Goal: Task Accomplishment & Management: Use online tool/utility

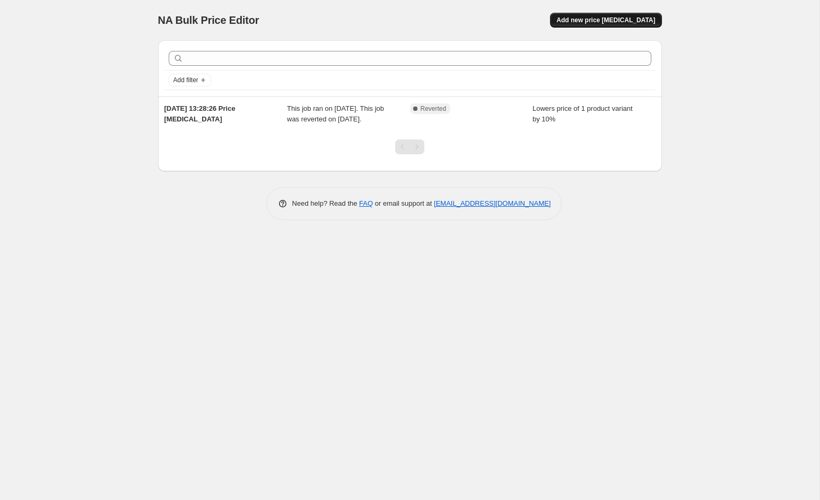
click at [606, 22] on span "Add new price [MEDICAL_DATA]" at bounding box center [606, 20] width 99 height 8
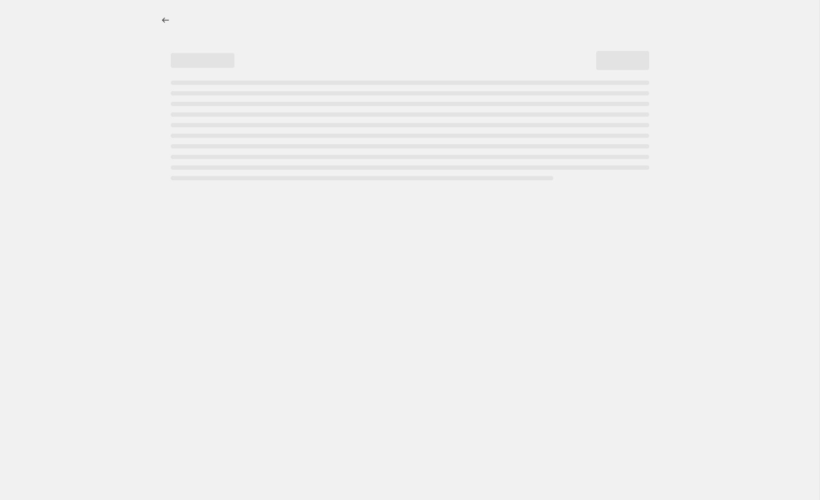
select select "percentage"
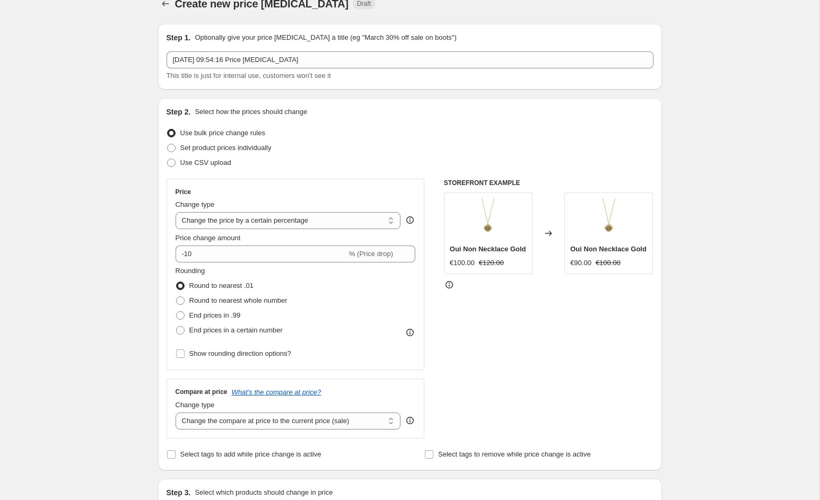
scroll to position [18, 0]
click at [289, 222] on select "Change the price to a certain amount Change the price by a certain amount Chang…" at bounding box center [289, 219] width 226 height 17
click at [176, 211] on select "Change the price to a certain amount Change the price by a certain amount Chang…" at bounding box center [289, 219] width 226 height 17
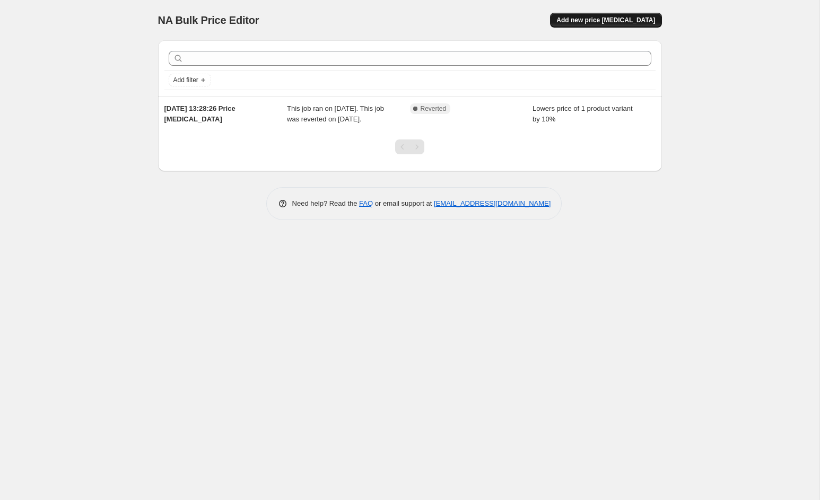
click at [613, 20] on span "Add new price [MEDICAL_DATA]" at bounding box center [606, 20] width 99 height 8
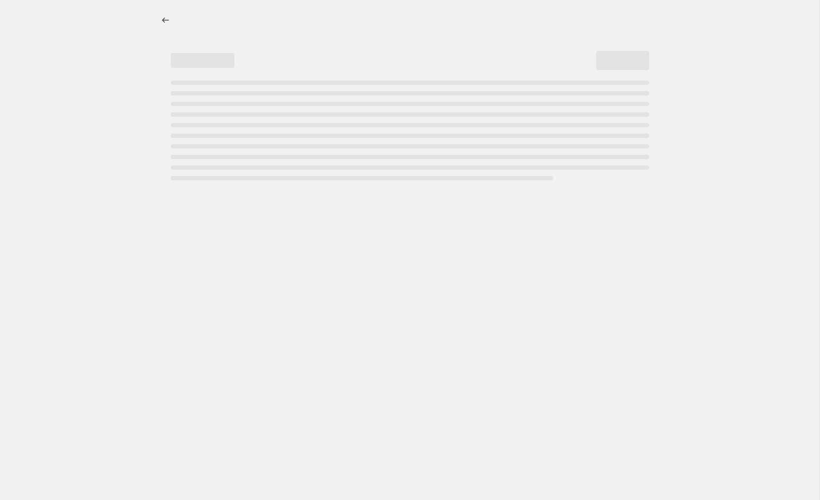
select select "percentage"
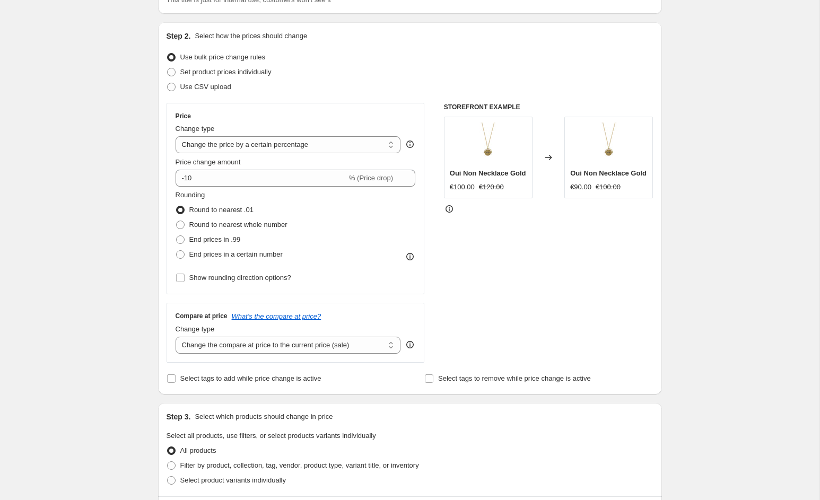
scroll to position [95, 0]
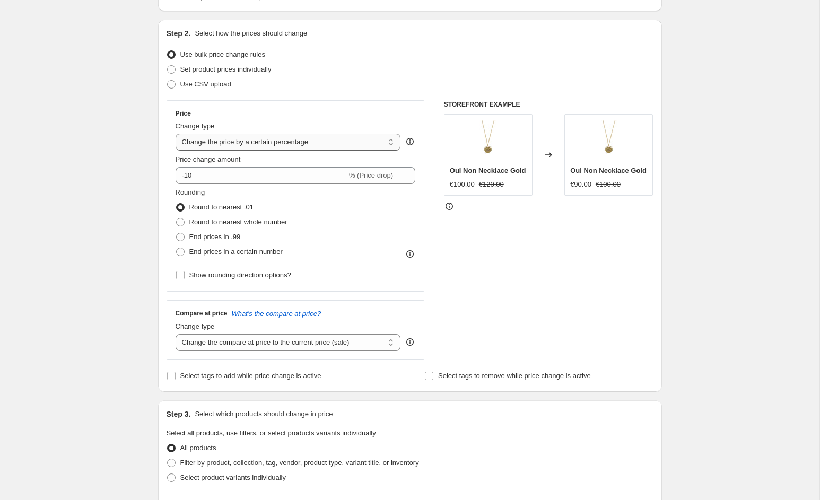
click at [202, 148] on select "Change the price to a certain amount Change the price by a certain amount Chang…" at bounding box center [289, 142] width 226 height 17
click at [176, 134] on select "Change the price to a certain amount Change the price by a certain amount Chang…" at bounding box center [289, 142] width 226 height 17
click at [213, 176] on input "-10" at bounding box center [261, 175] width 171 height 17
type input "-1"
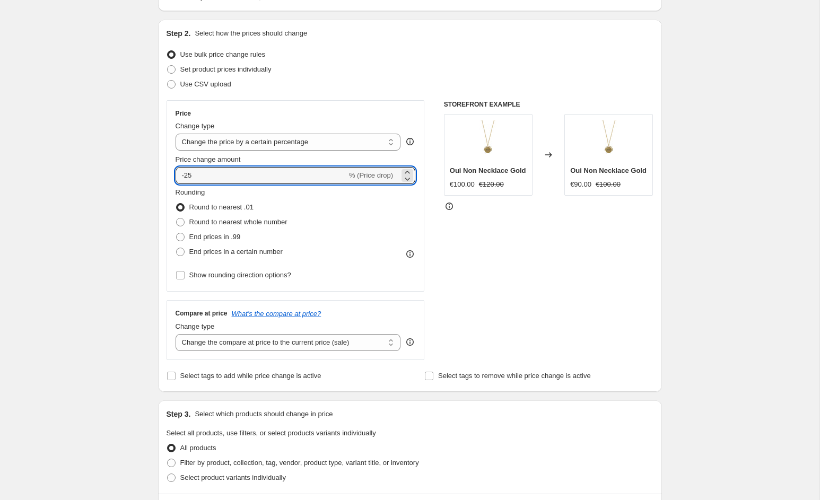
type input "-25"
click at [111, 243] on div "Create new price change job. This page is ready Create new price change job Dra…" at bounding box center [410, 435] width 820 height 1061
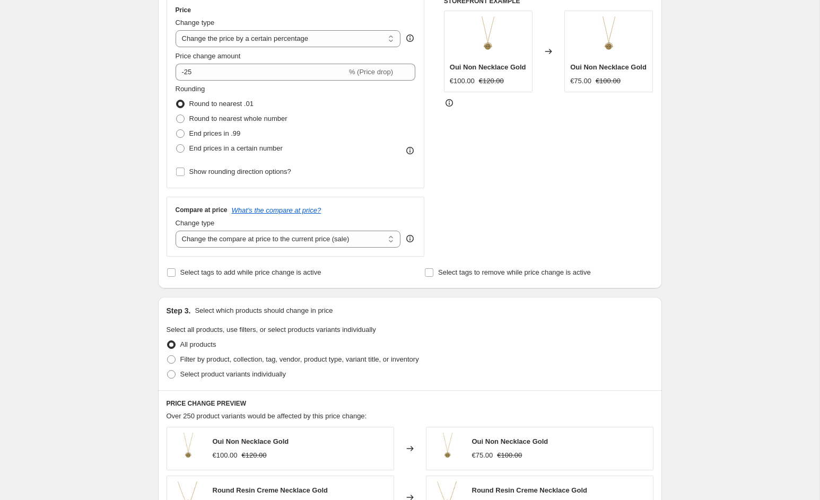
scroll to position [248, 0]
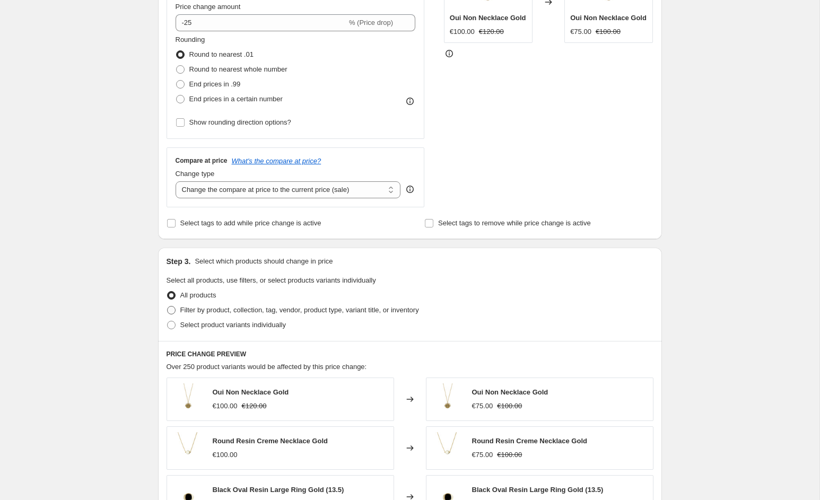
click at [210, 315] on span "Filter by product, collection, tag, vendor, product type, variant title, or inv…" at bounding box center [299, 310] width 239 height 11
click at [168, 307] on input "Filter by product, collection, tag, vendor, product type, variant title, or inv…" at bounding box center [167, 306] width 1 height 1
radio input "true"
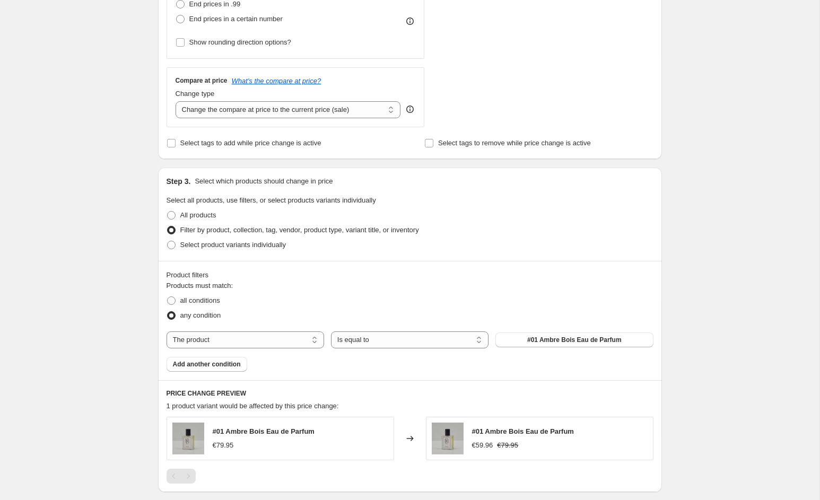
scroll to position [330, 0]
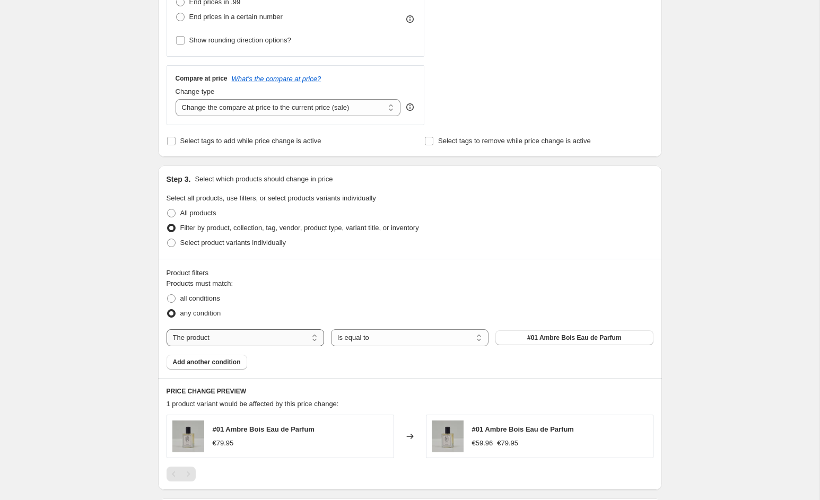
click at [279, 345] on select "The product The product's collection The product's tag The product's vendor The…" at bounding box center [246, 338] width 158 height 17
select select "collection"
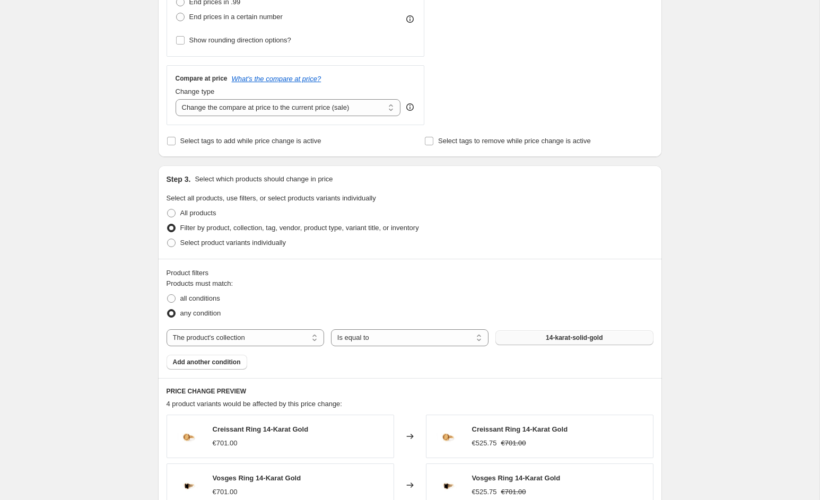
click at [558, 339] on span "14-karat-solid-gold" at bounding box center [574, 338] width 57 height 8
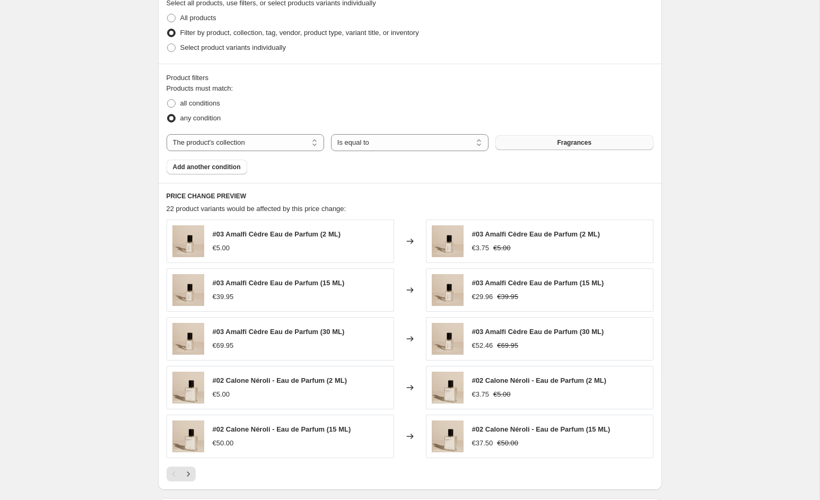
scroll to position [680, 0]
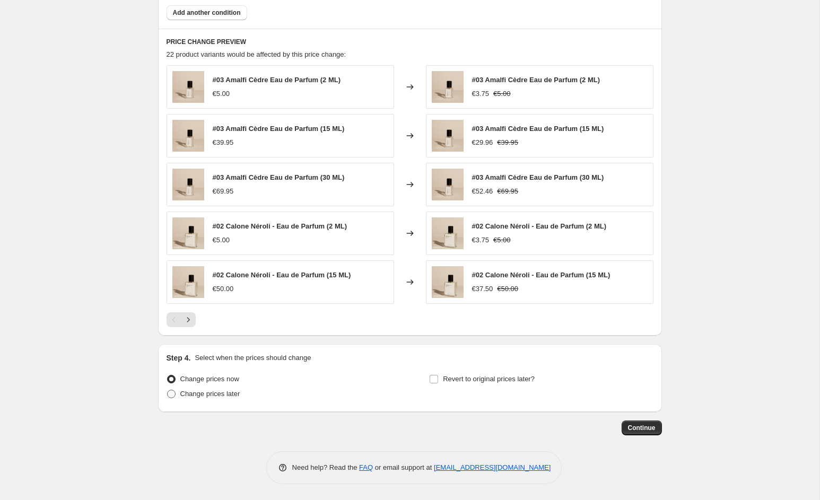
click at [233, 396] on span "Change prices later" at bounding box center [210, 394] width 60 height 8
click at [168, 391] on input "Change prices later" at bounding box center [167, 390] width 1 height 1
radio input "true"
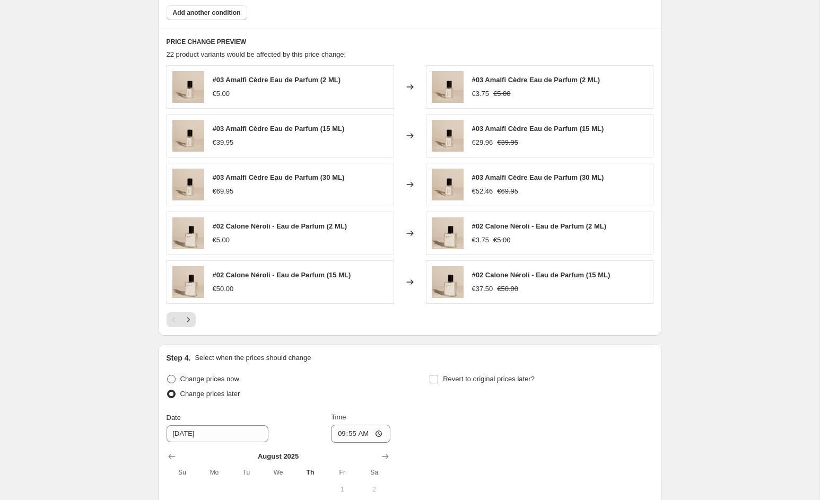
click at [223, 383] on span "Change prices now" at bounding box center [209, 379] width 59 height 8
click at [168, 376] on input "Change prices now" at bounding box center [167, 375] width 1 height 1
radio input "true"
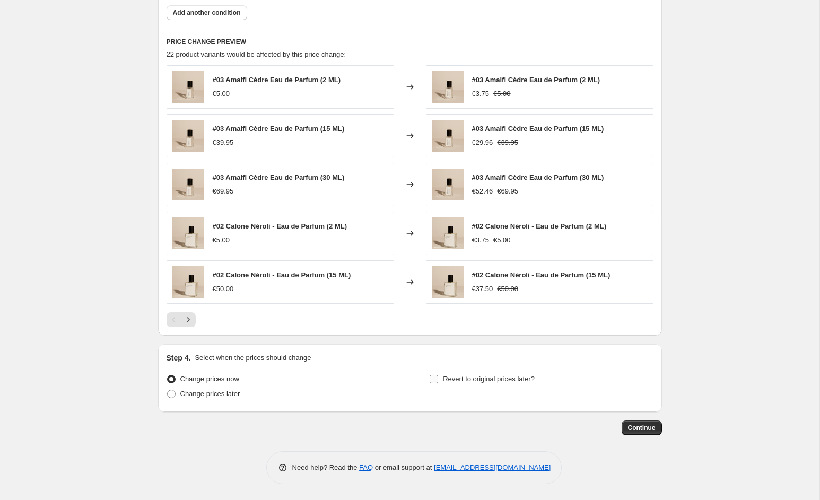
click at [499, 384] on span "Revert to original prices later?" at bounding box center [489, 379] width 92 height 11
click at [438, 384] on input "Revert to original prices later?" at bounding box center [434, 379] width 8 height 8
checkbox input "true"
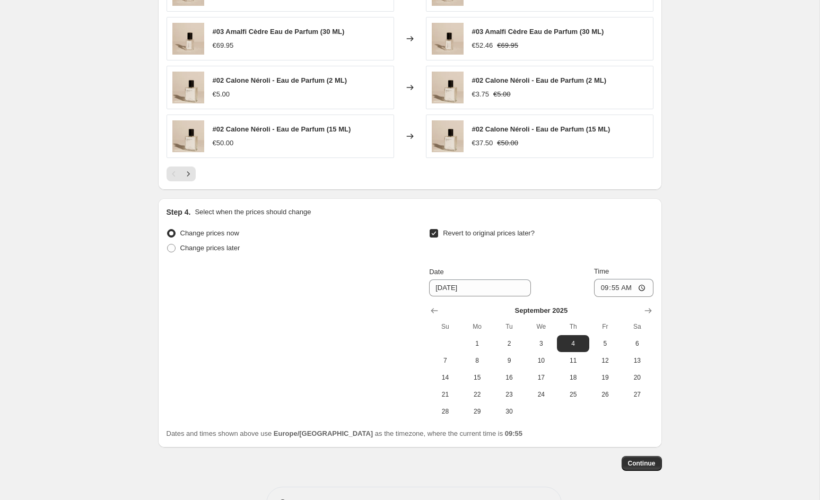
scroll to position [834, 0]
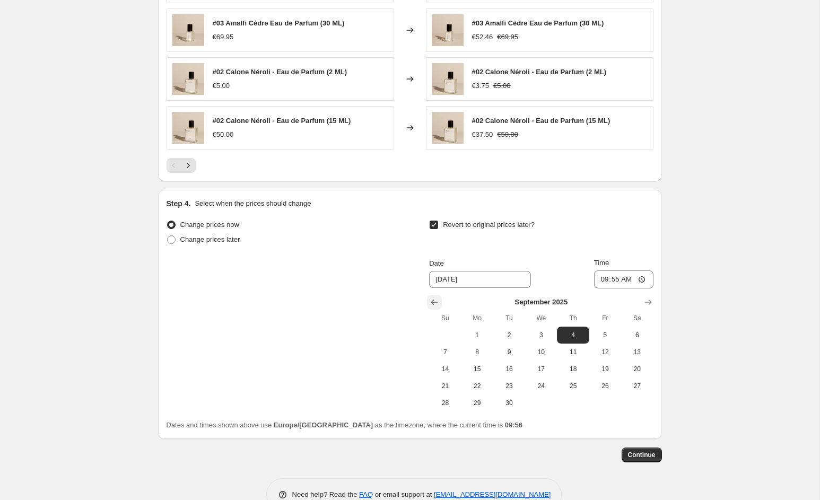
click at [436, 306] on icon "Show previous month, August 2025" at bounding box center [434, 302] width 11 height 11
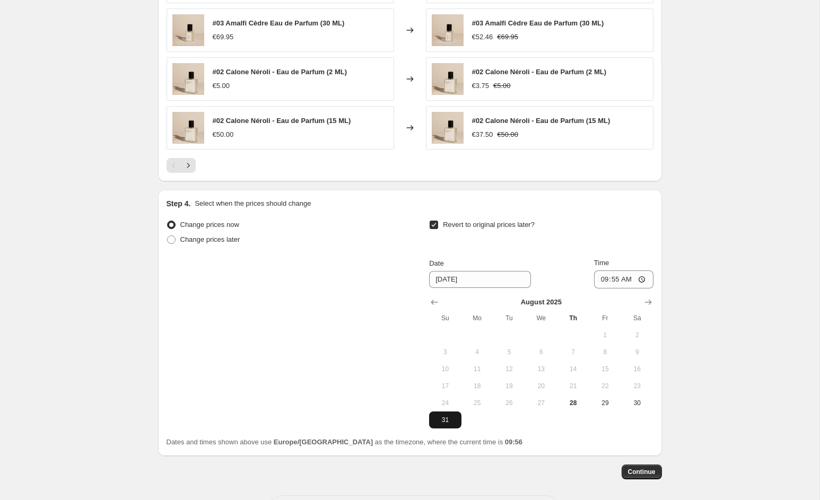
click at [445, 419] on span "31" at bounding box center [445, 420] width 23 height 8
type input "[DATE]"
click at [633, 471] on span "Continue" at bounding box center [642, 472] width 28 height 8
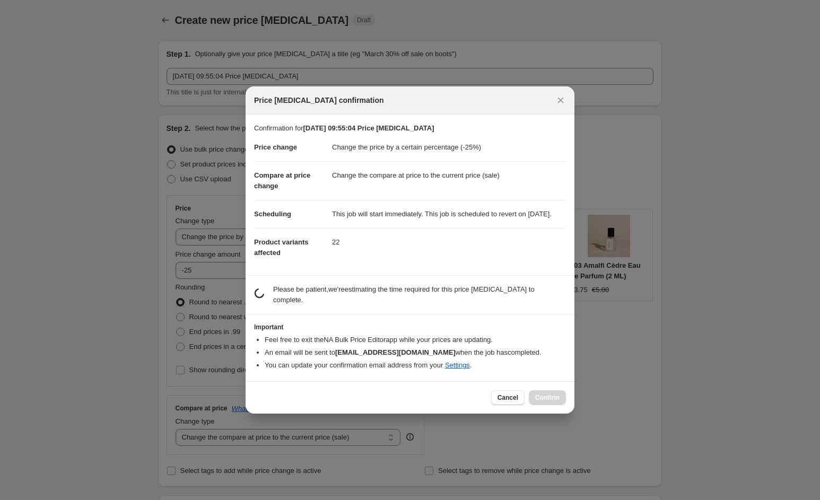
scroll to position [0, 0]
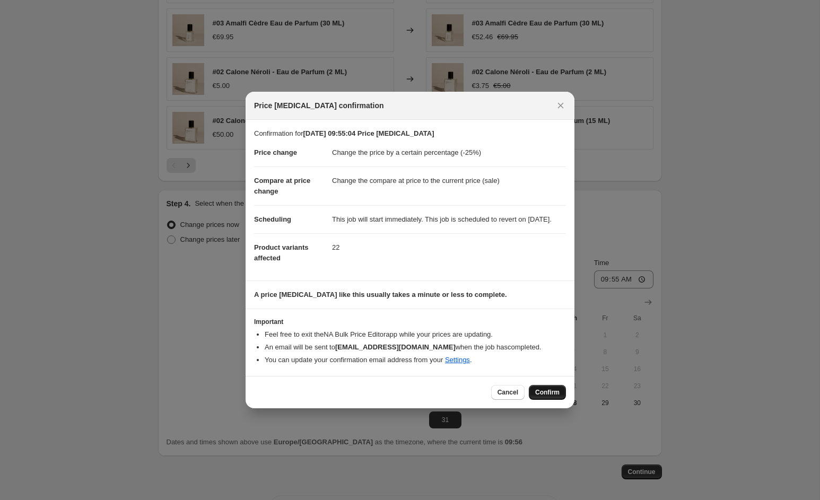
click at [552, 396] on span "Confirm" at bounding box center [547, 392] width 24 height 8
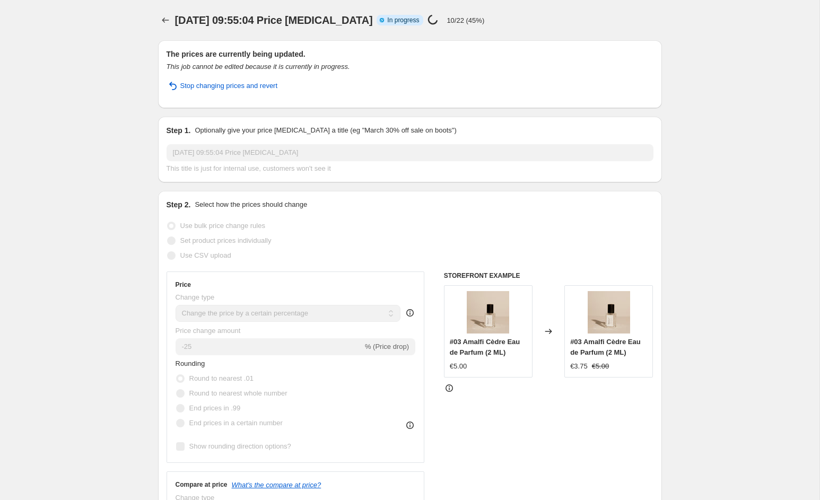
select select "percentage"
select select "collection"
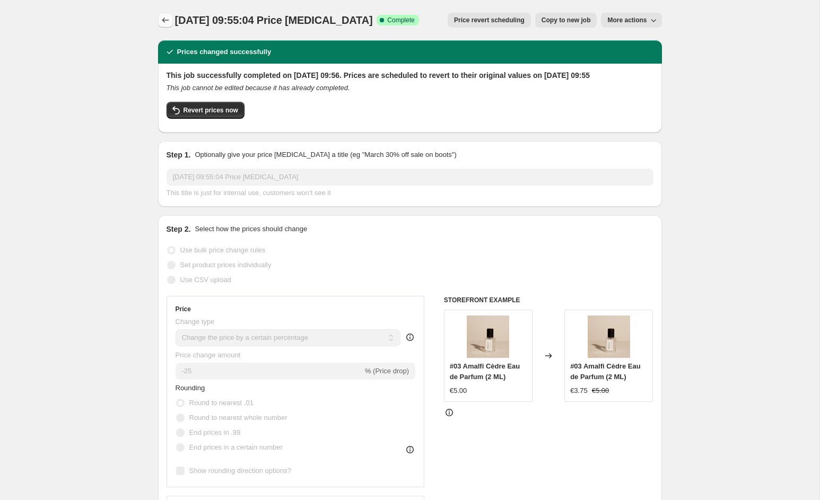
click at [164, 20] on icon "Price change jobs" at bounding box center [165, 20] width 7 height 5
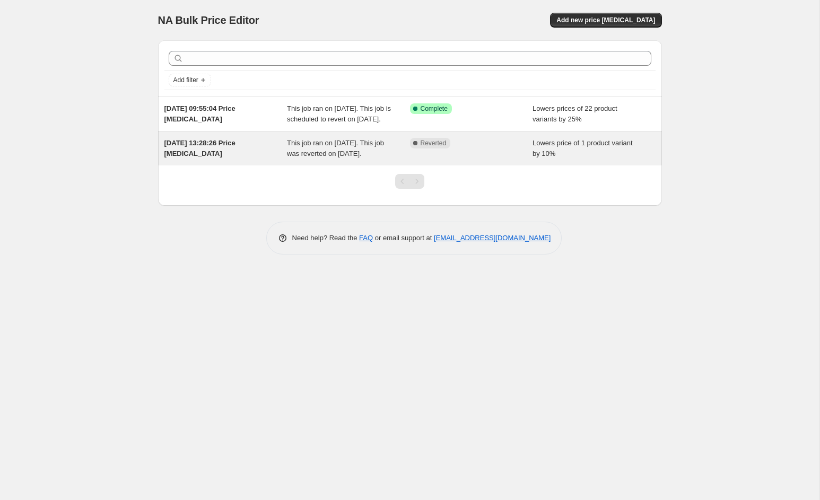
click at [360, 158] on span "This job ran on 17 June 2025. This job was reverted on 17 June 2025." at bounding box center [335, 148] width 97 height 19
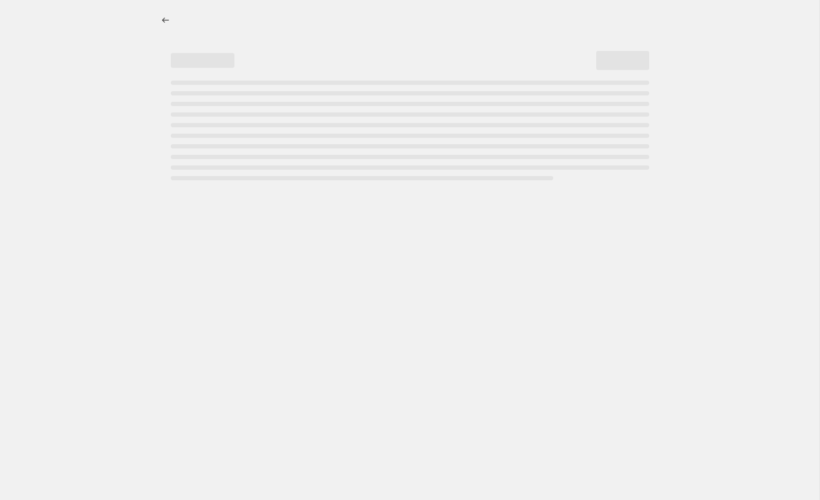
select select "percentage"
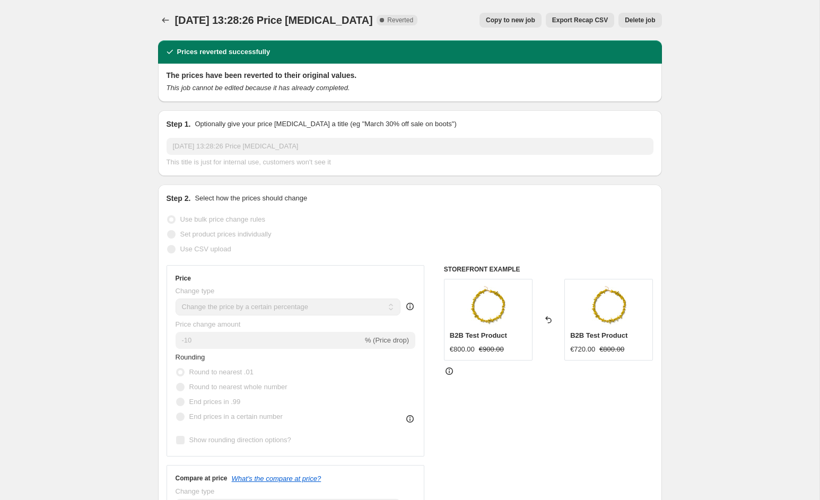
click at [651, 15] on button "Delete job" at bounding box center [640, 20] width 43 height 15
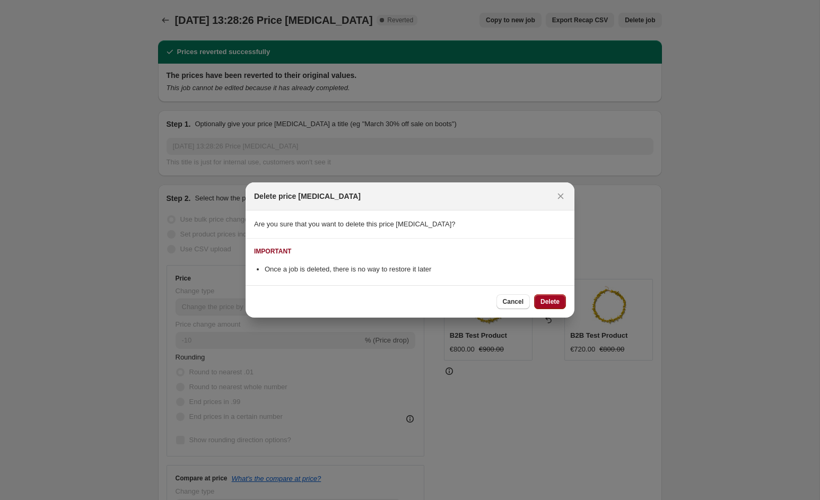
click at [552, 301] on span "Delete" at bounding box center [550, 302] width 19 height 8
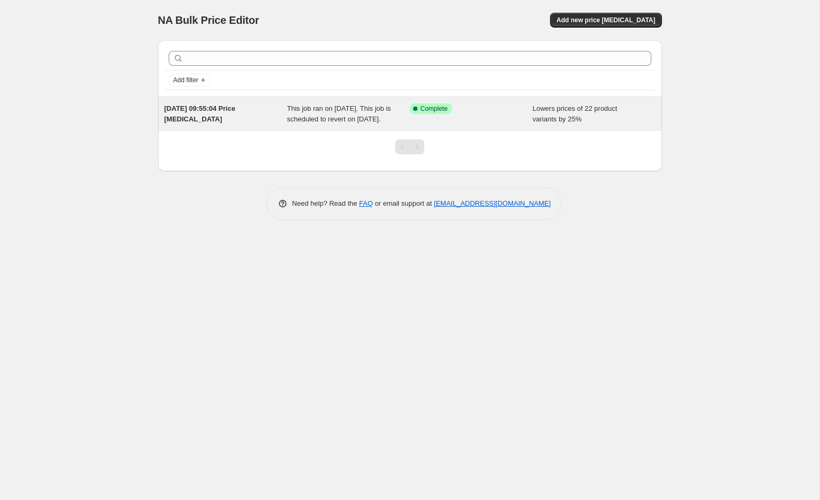
click at [275, 120] on div "[DATE] 09:55:04 Price [MEDICAL_DATA]" at bounding box center [226, 113] width 123 height 21
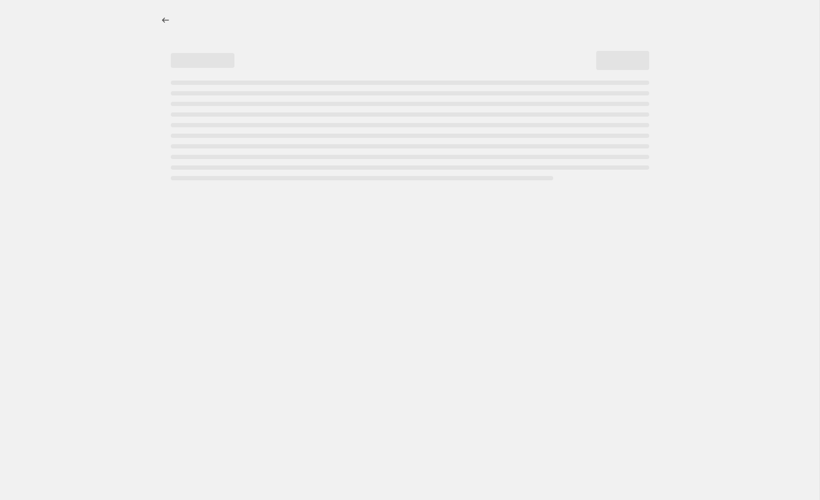
select select "percentage"
select select "collection"
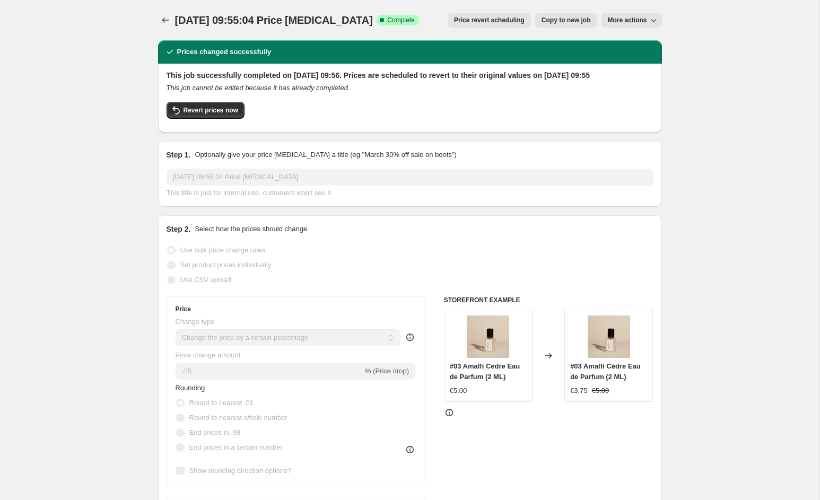
click at [649, 20] on icon "button" at bounding box center [654, 20] width 11 height 11
click at [646, 20] on span "More actions" at bounding box center [627, 20] width 39 height 8
click at [163, 22] on icon "Price change jobs" at bounding box center [165, 20] width 7 height 5
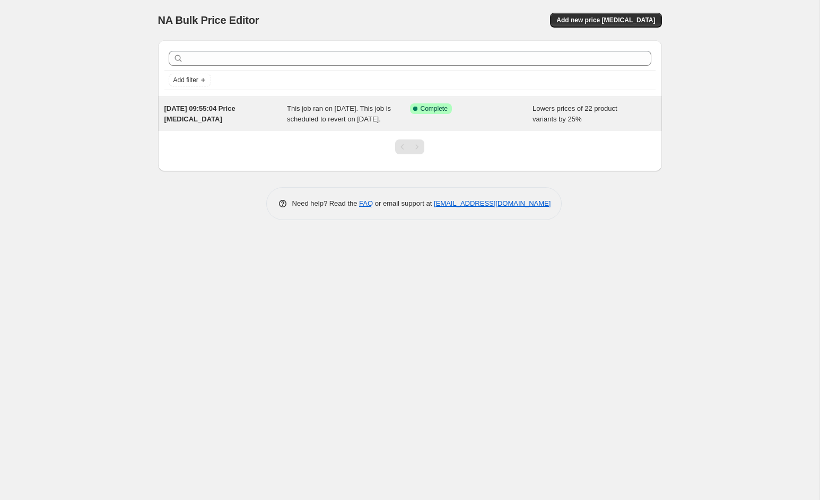
click at [273, 124] on div "[DATE] 09:55:04 Price [MEDICAL_DATA]" at bounding box center [226, 113] width 123 height 21
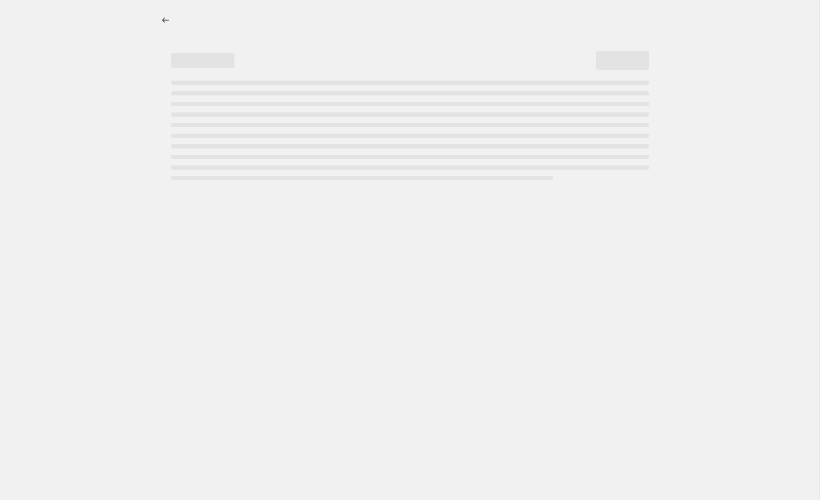
select select "percentage"
select select "collection"
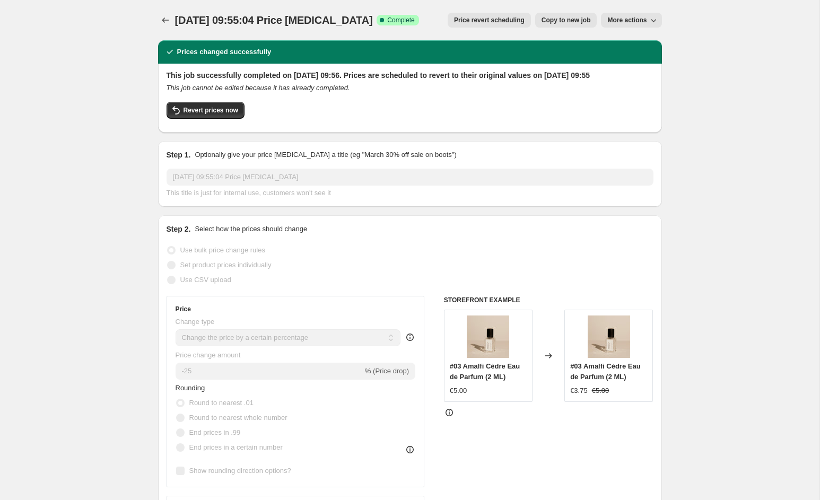
click at [345, 19] on span "[DATE] 09:55:04 Price [MEDICAL_DATA]" at bounding box center [274, 20] width 198 height 12
click at [653, 20] on icon "button" at bounding box center [654, 20] width 11 height 11
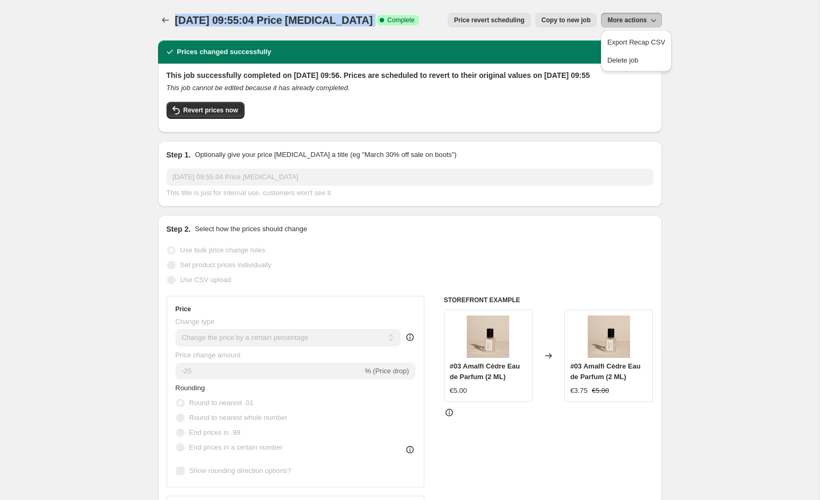
click at [651, 19] on icon "button" at bounding box center [654, 20] width 11 height 11
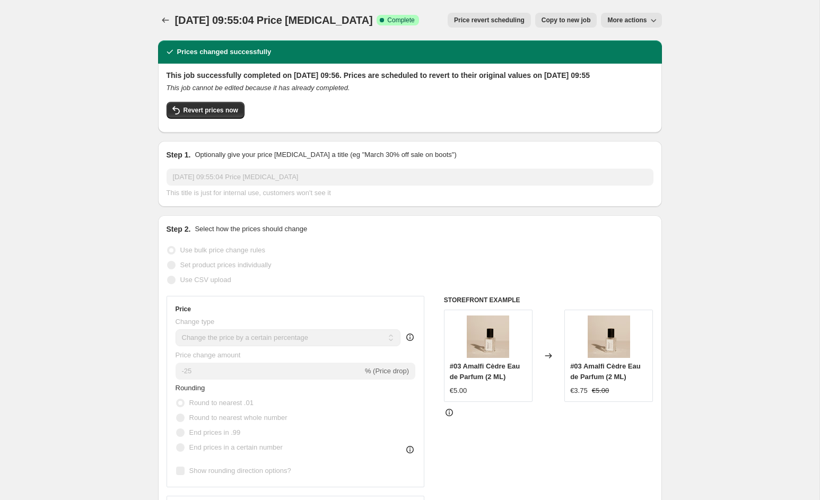
click at [168, 20] on icon "Price change jobs" at bounding box center [165, 20] width 11 height 11
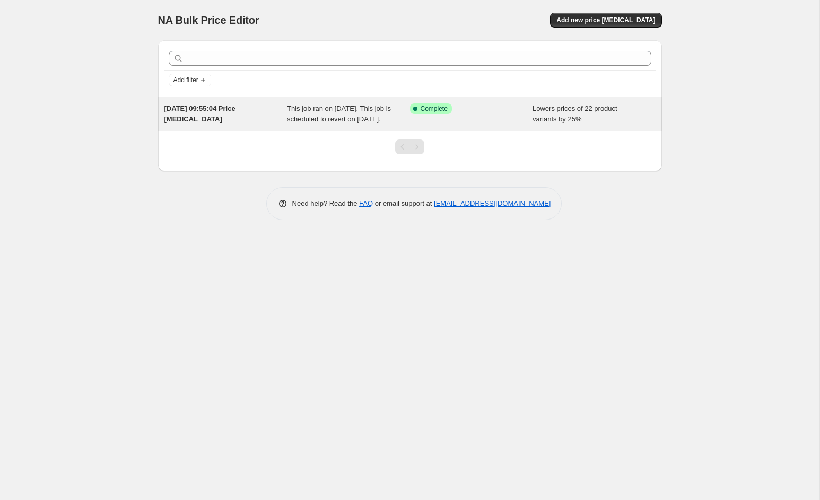
click at [178, 116] on span "[DATE] 09:55:04 Price [MEDICAL_DATA]" at bounding box center [200, 114] width 71 height 19
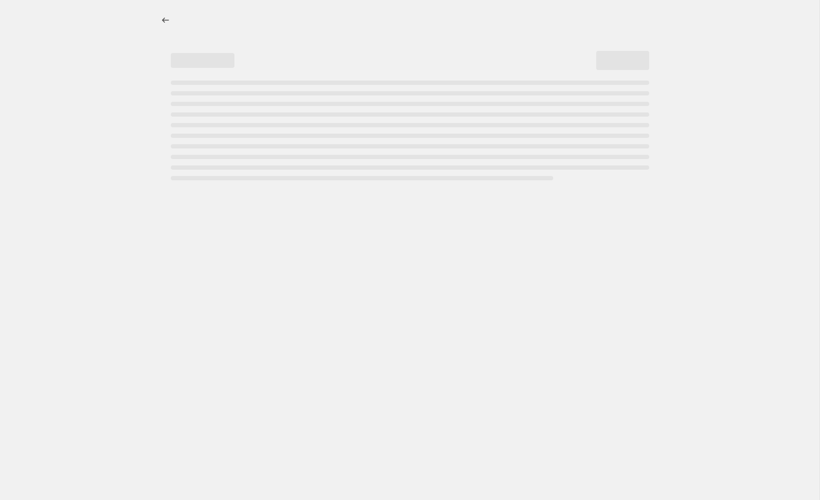
select select "percentage"
select select "collection"
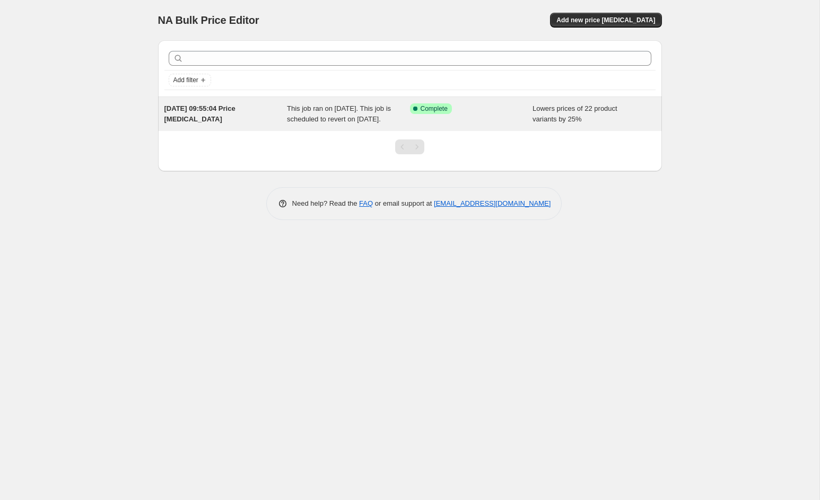
click at [431, 125] on div "Success Complete Complete" at bounding box center [471, 113] width 123 height 21
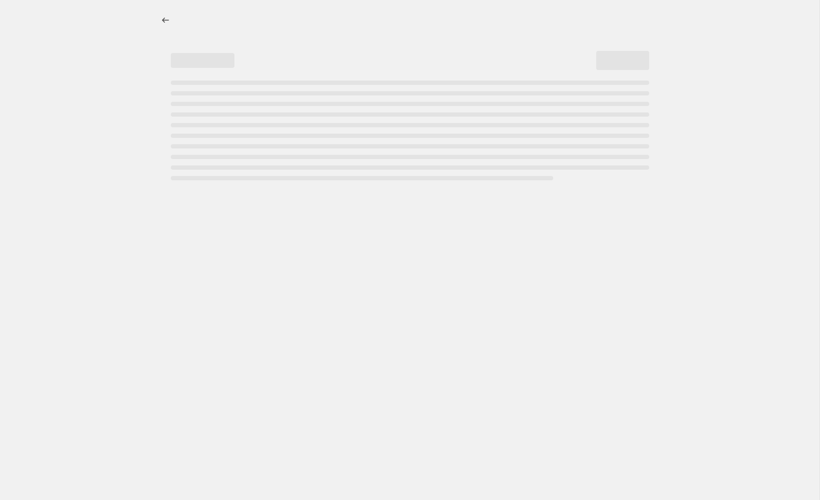
select select "percentage"
select select "collection"
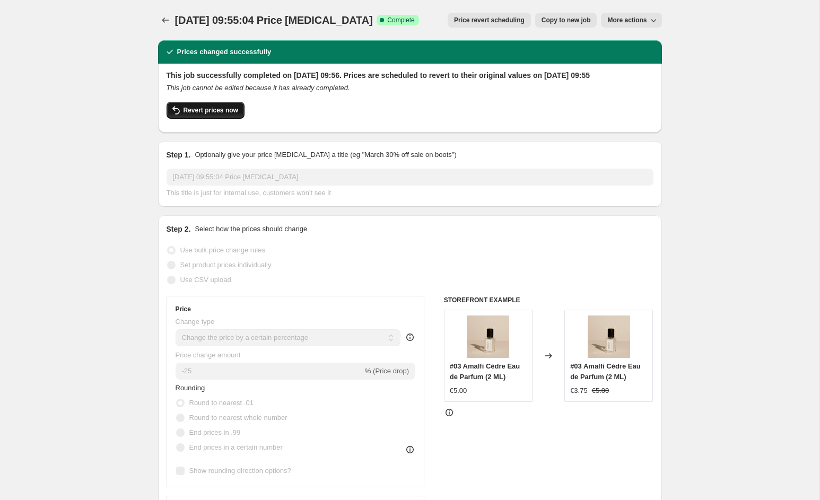
click at [221, 115] on span "Revert prices now" at bounding box center [211, 110] width 55 height 8
checkbox input "false"
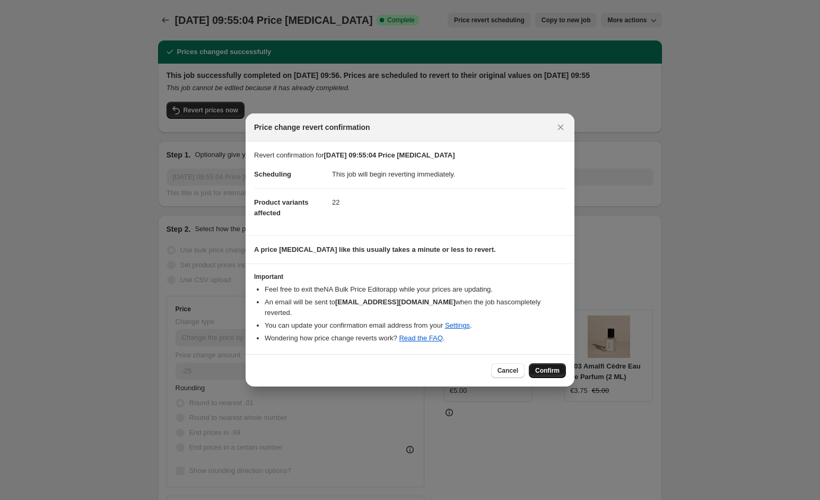
click at [551, 367] on span "Confirm" at bounding box center [547, 371] width 24 height 8
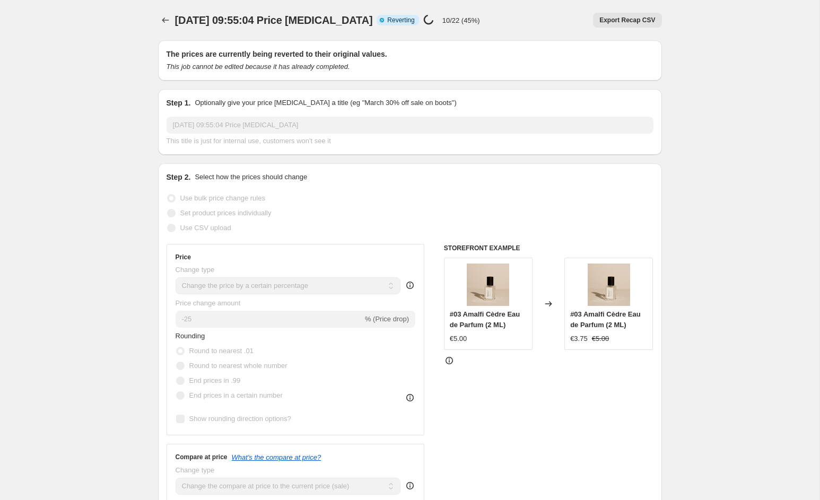
select select "percentage"
select select "collection"
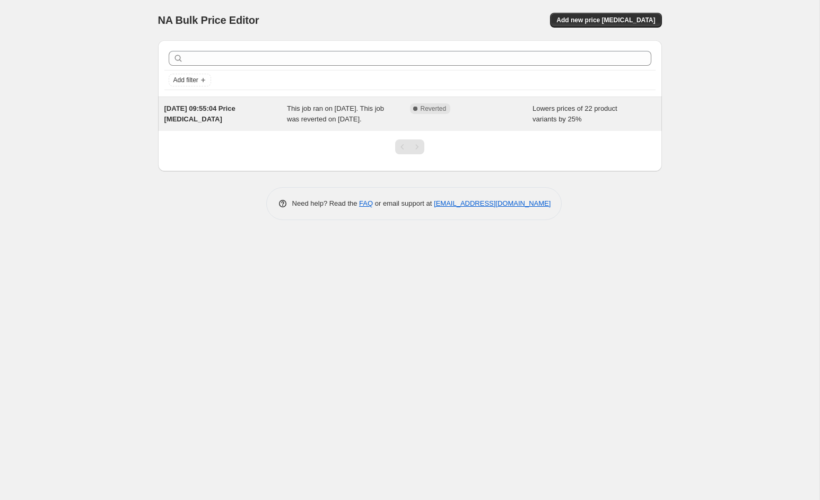
click at [469, 125] on div "Complete Reverted" at bounding box center [471, 113] width 123 height 21
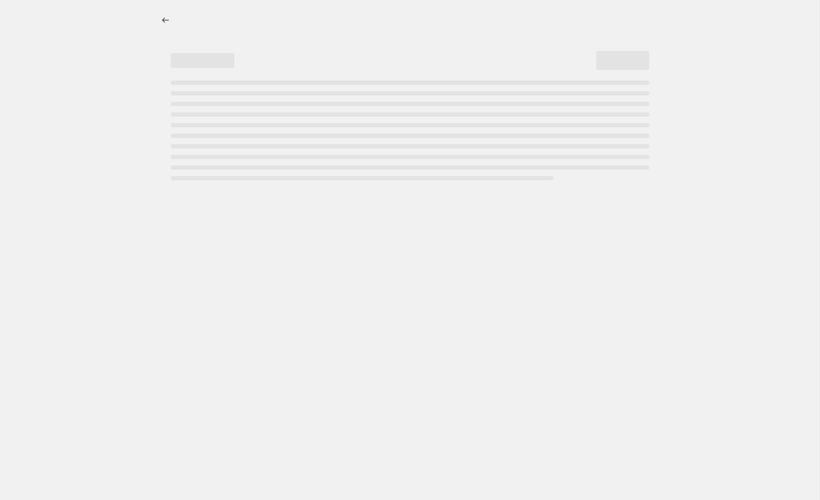
select select "percentage"
select select "collection"
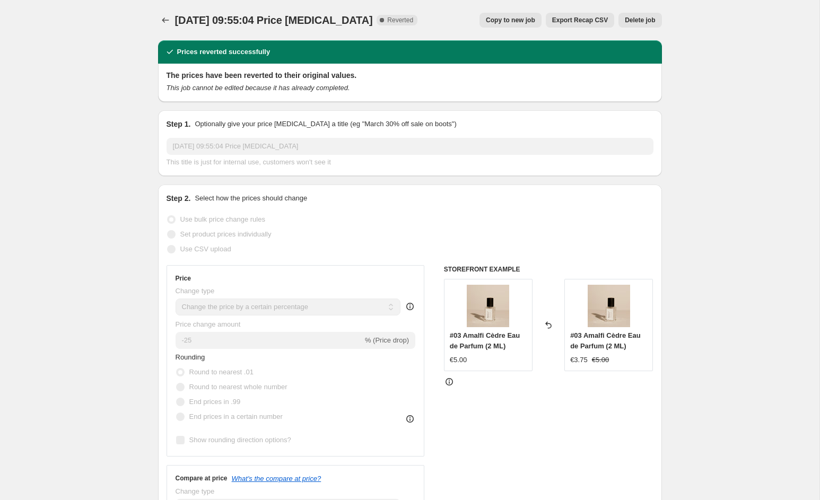
click at [521, 23] on span "Copy to new job" at bounding box center [510, 20] width 49 height 8
select select "percentage"
select select "collection"
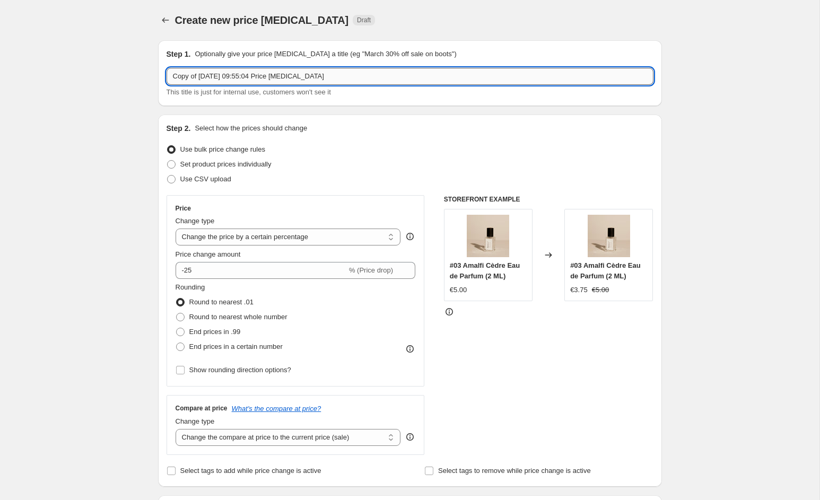
click at [384, 74] on input "Copy of [DATE] 09:55:04 Price [MEDICAL_DATA]" at bounding box center [410, 76] width 487 height 17
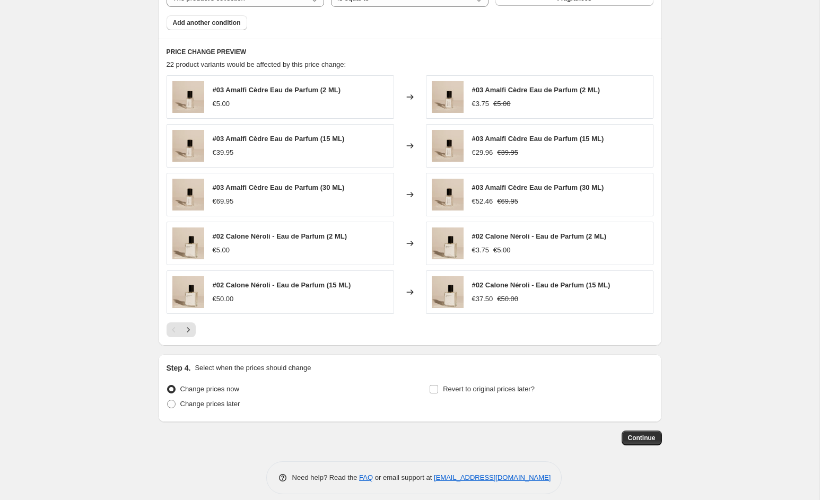
scroll to position [680, 0]
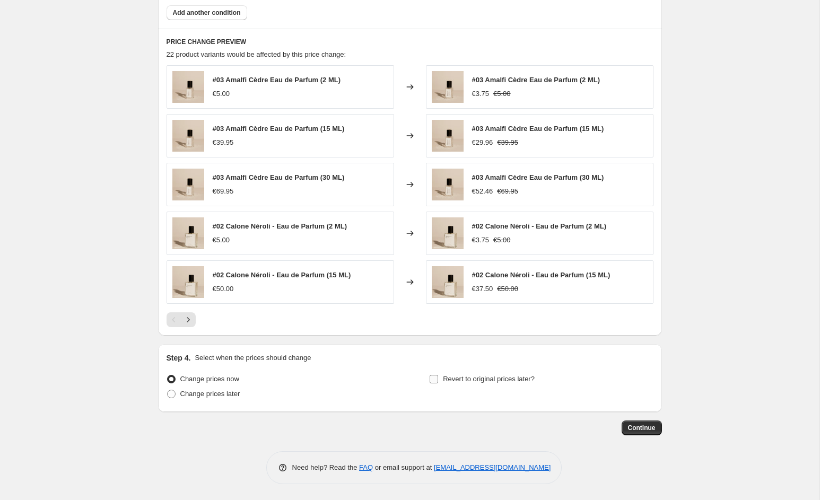
type input "Ambre Bois 25% korting"
click at [465, 381] on span "Revert to original prices later?" at bounding box center [489, 379] width 92 height 8
click at [438, 381] on input "Revert to original prices later?" at bounding box center [434, 379] width 8 height 8
checkbox input "true"
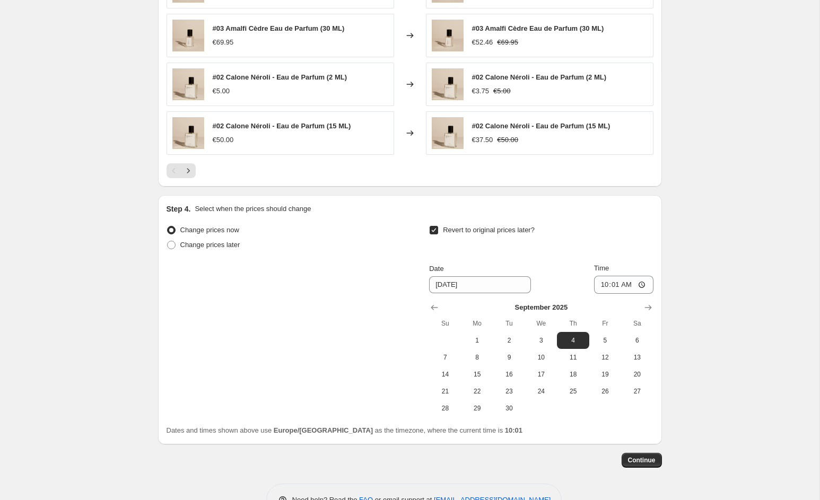
scroll to position [844, 0]
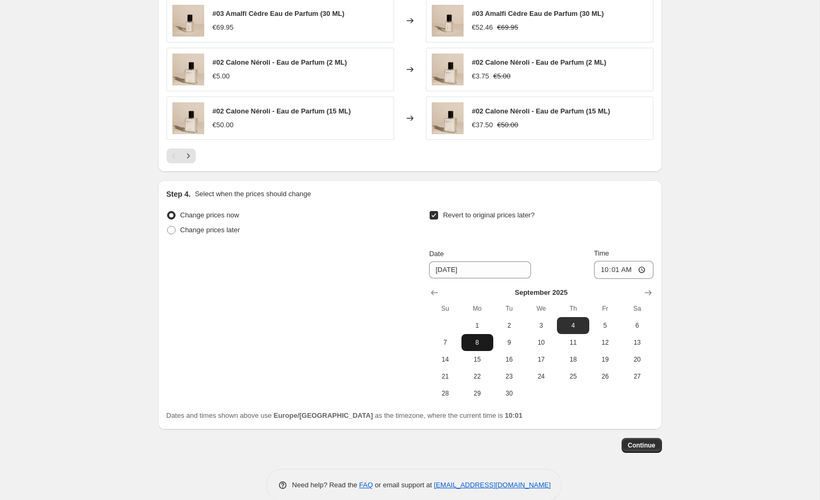
click at [476, 342] on span "8" at bounding box center [477, 343] width 23 height 8
type input "[DATE]"
click at [626, 272] on input "10:01" at bounding box center [623, 270] width 59 height 18
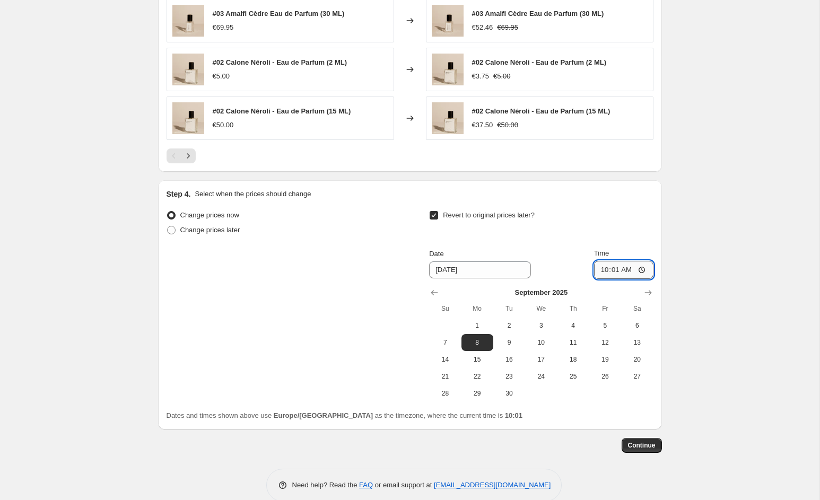
click at [625, 272] on input "10:01" at bounding box center [623, 270] width 59 height 18
click at [616, 272] on input "10:01" at bounding box center [623, 270] width 59 height 18
type input "00:00"
click at [440, 295] on button "Show previous month, August 2025" at bounding box center [434, 293] width 15 height 15
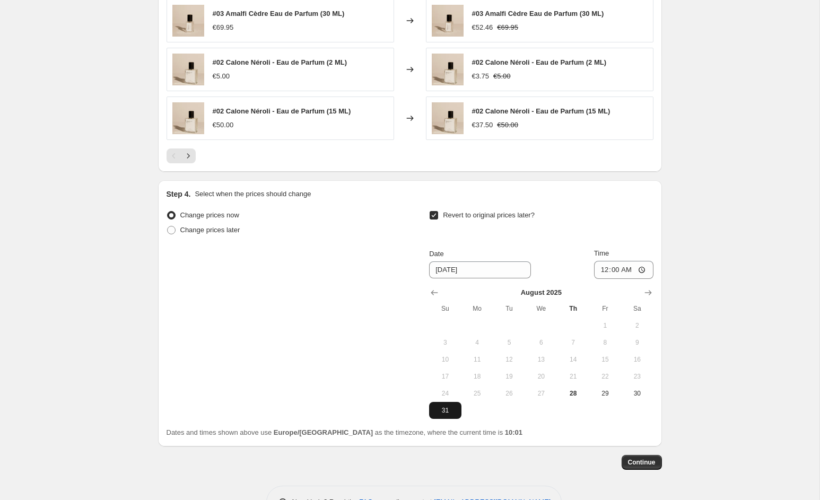
click at [442, 412] on span "31" at bounding box center [445, 411] width 23 height 8
click at [649, 291] on icon "Show next month, September 2025" at bounding box center [648, 292] width 7 height 5
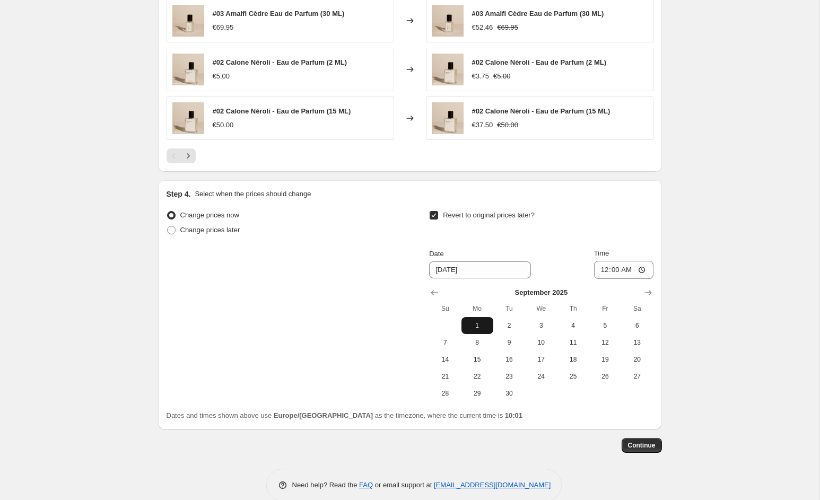
click at [475, 326] on span "1" at bounding box center [477, 326] width 23 height 8
type input "[DATE]"
click at [636, 445] on span "Continue" at bounding box center [642, 446] width 28 height 8
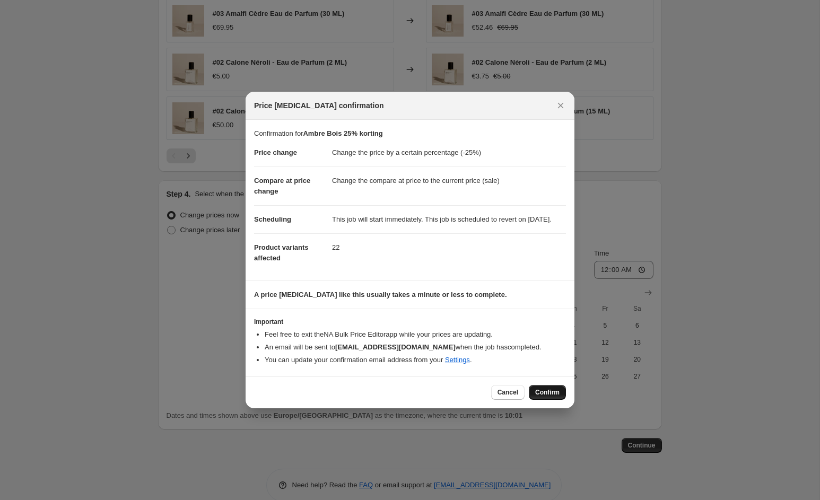
click at [552, 393] on button "Confirm" at bounding box center [547, 392] width 37 height 15
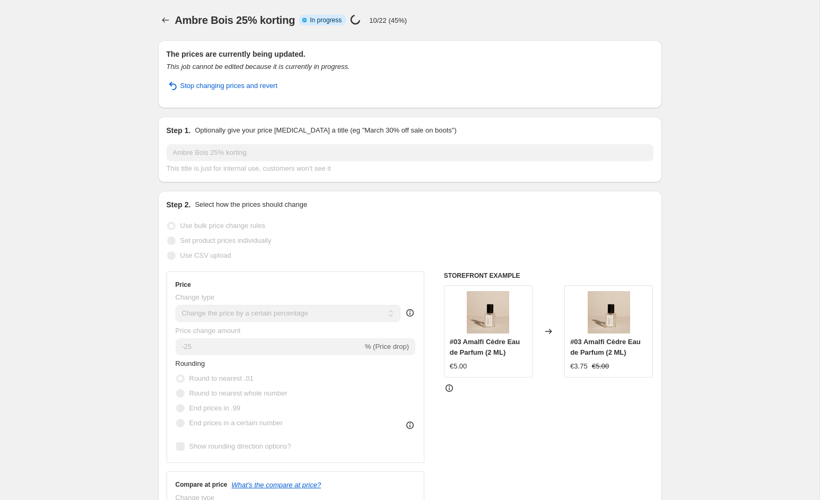
select select "percentage"
select select "collection"
